Goal: Task Accomplishment & Management: Use online tool/utility

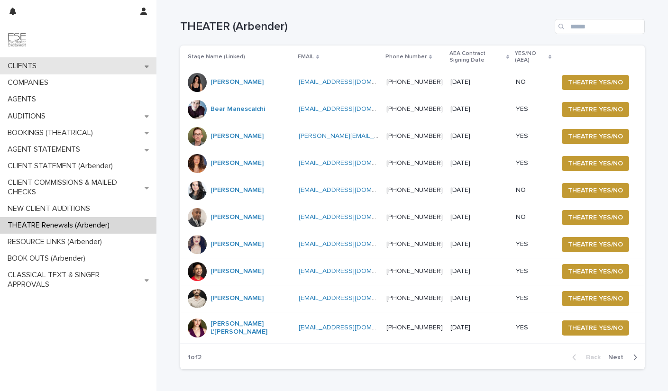
click at [23, 69] on p "CLIENTS" at bounding box center [24, 66] width 40 height 9
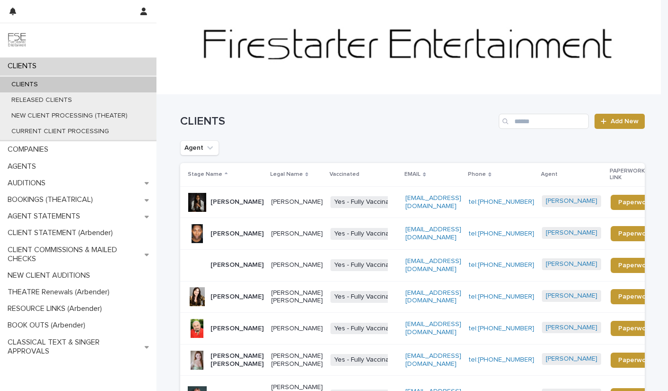
click at [30, 86] on p "CLIENTS" at bounding box center [25, 85] width 42 height 8
click at [522, 120] on input "Search" at bounding box center [544, 121] width 90 height 15
type input "****"
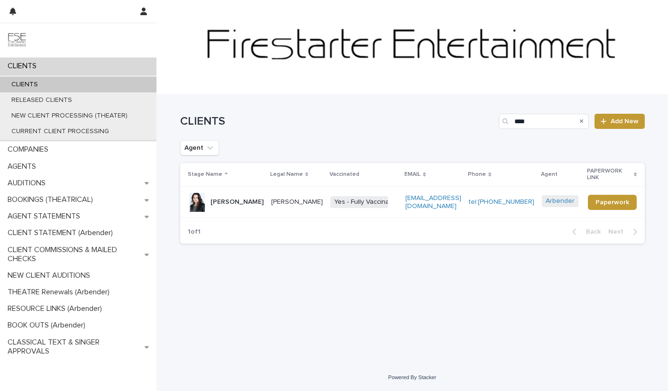
click at [336, 196] on span "Yes - Fully Vaccinated" at bounding box center [366, 202] width 73 height 12
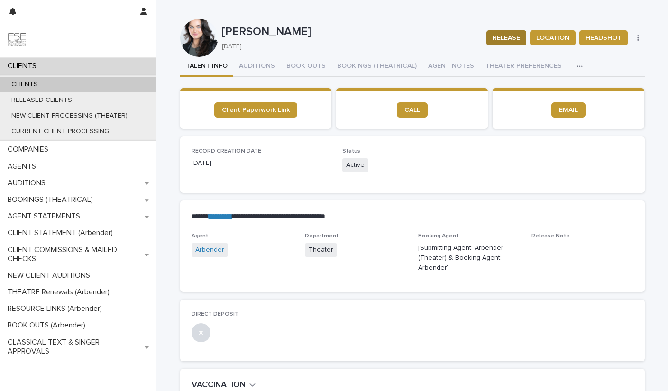
click at [506, 39] on span "RELEASE" at bounding box center [506, 37] width 27 height 9
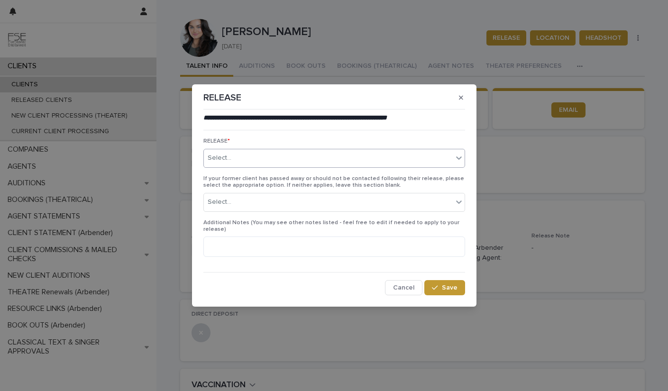
click at [294, 156] on div "Select..." at bounding box center [328, 158] width 249 height 16
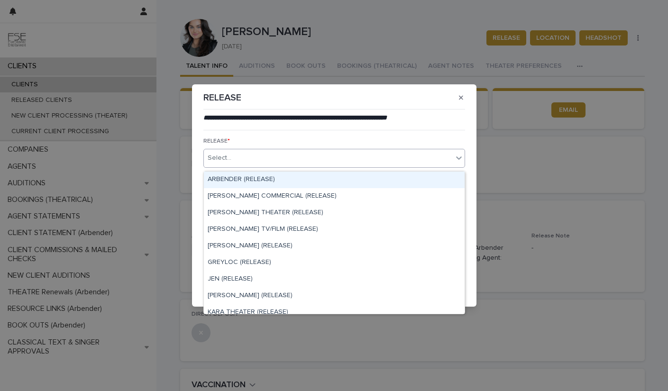
click at [270, 181] on div "ARBENDER (RELEASE)" at bounding box center [334, 180] width 261 height 17
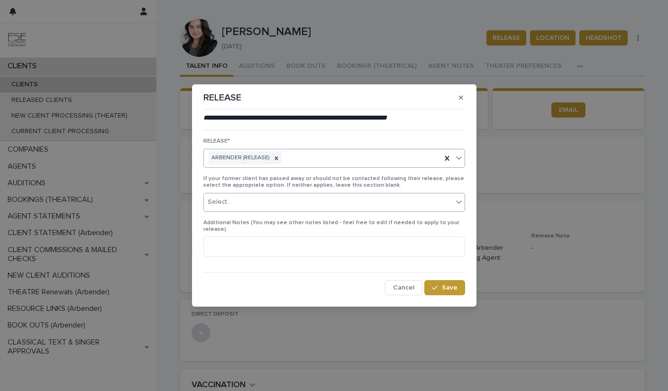
click at [263, 207] on div "Select..." at bounding box center [328, 202] width 249 height 16
click at [230, 244] on textarea at bounding box center [334, 247] width 262 height 20
type textarea "**********"
click at [446, 284] on span "Save" at bounding box center [450, 287] width 16 height 7
